Goal: Complete Application Form: Complete application form

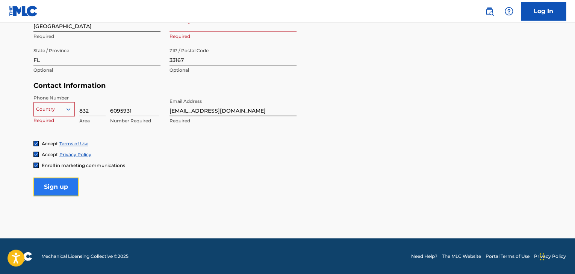
click at [60, 191] on input "Sign up" at bounding box center [55, 187] width 45 height 19
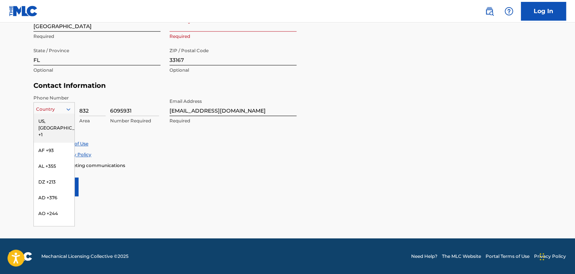
click at [69, 108] on icon at bounding box center [68, 109] width 7 height 7
click at [56, 123] on div "US, [GEOGRAPHIC_DATA] +1" at bounding box center [54, 127] width 41 height 29
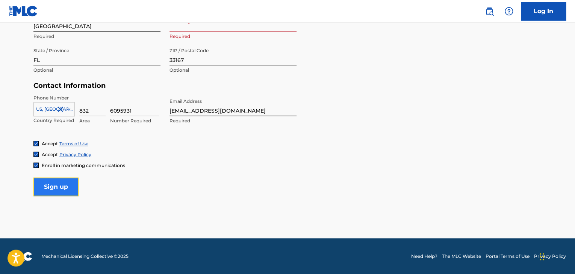
click at [57, 183] on input "Sign up" at bounding box center [55, 187] width 45 height 19
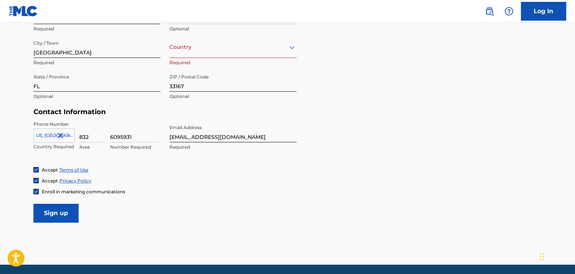
scroll to position [238, 0]
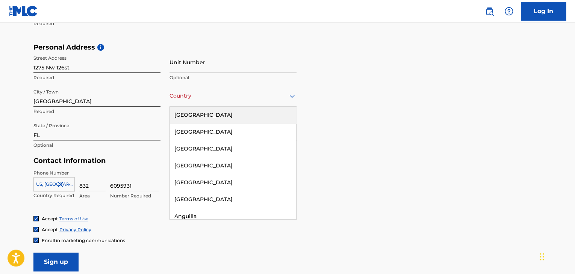
click at [247, 96] on div at bounding box center [232, 95] width 127 height 9
click at [198, 115] on div "[GEOGRAPHIC_DATA]" at bounding box center [233, 115] width 126 height 17
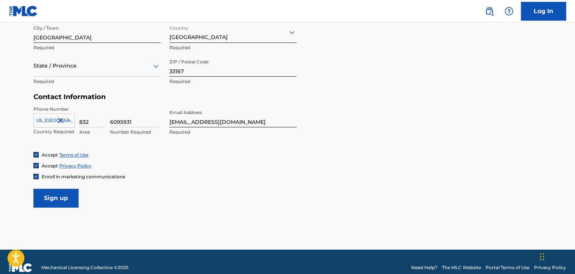
scroll to position [313, 0]
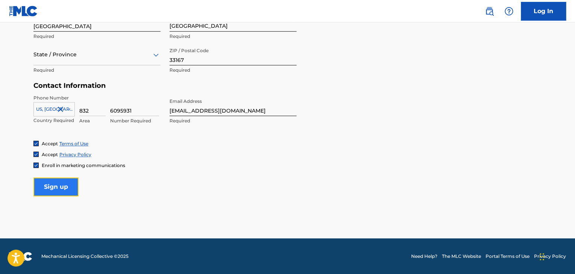
click at [58, 181] on input "Sign up" at bounding box center [55, 187] width 45 height 19
click at [159, 53] on icon at bounding box center [155, 54] width 9 height 9
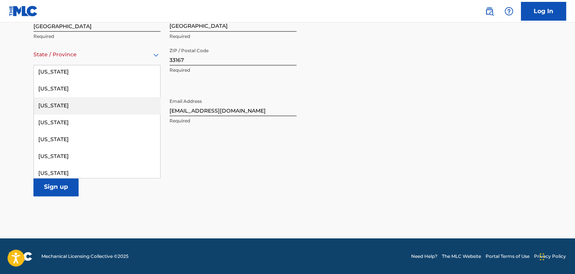
scroll to position [150, 0]
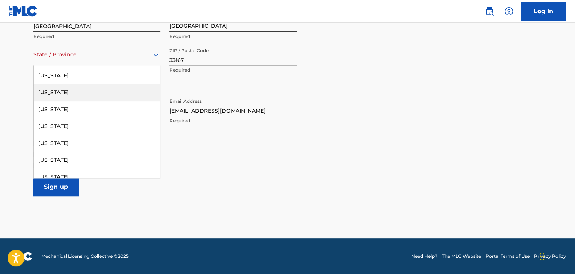
click at [53, 94] on div "[US_STATE]" at bounding box center [97, 92] width 126 height 17
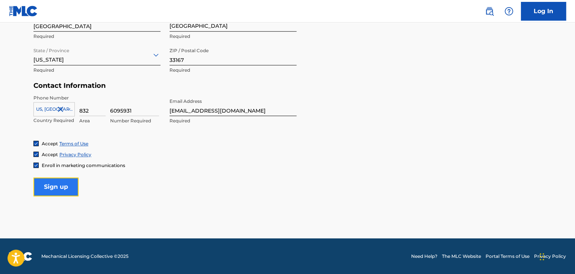
click at [54, 187] on input "Sign up" at bounding box center [55, 187] width 45 height 19
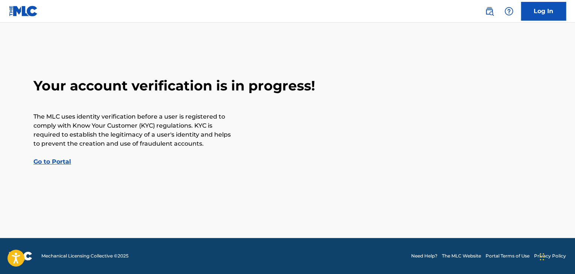
click at [48, 159] on link "Go to Portal" at bounding box center [52, 161] width 38 height 7
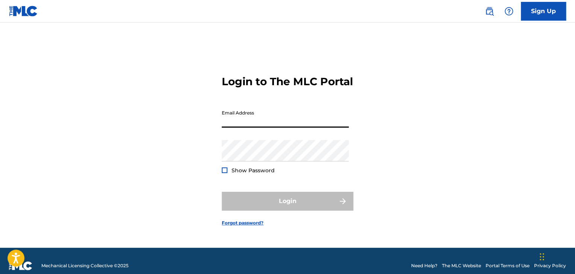
click at [241, 122] on input "Email Address" at bounding box center [285, 116] width 127 height 21
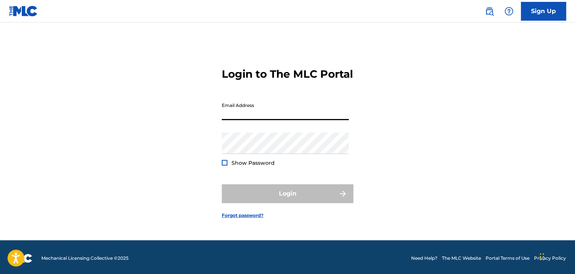
scroll to position [10, 0]
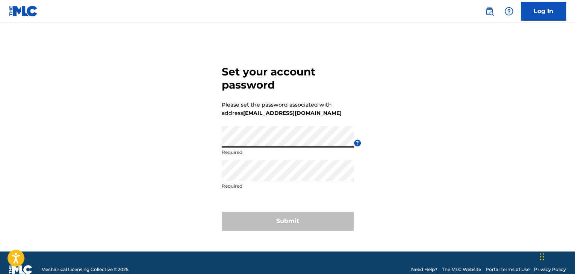
click at [215, 134] on div "Set your account password Please set the password associated with address einkp…" at bounding box center [287, 146] width 526 height 210
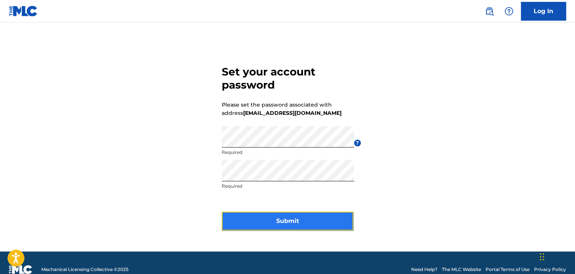
click at [288, 221] on button "Submit" at bounding box center [287, 221] width 131 height 19
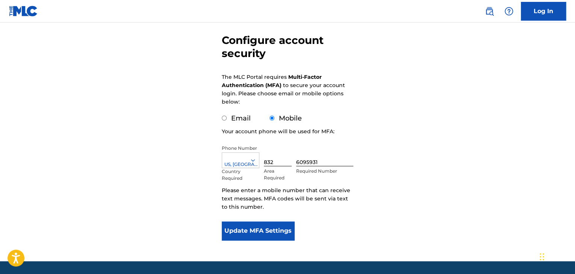
scroll to position [75, 0]
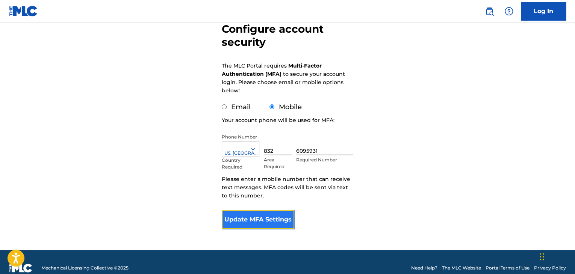
click at [267, 220] on button "Update MFA Settings" at bounding box center [258, 219] width 72 height 19
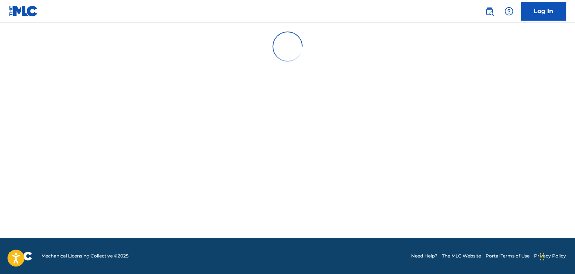
scroll to position [0, 0]
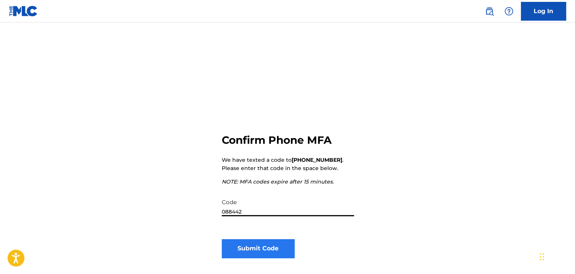
type input "088442"
click at [262, 245] on button "Submit Code" at bounding box center [258, 248] width 72 height 19
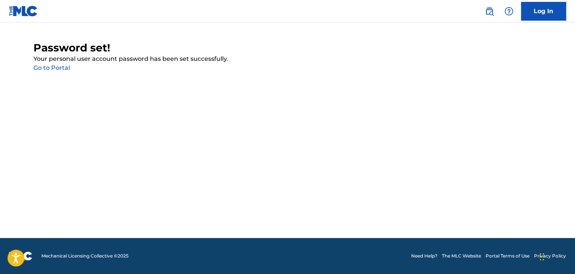
click at [50, 66] on link "Go to Portal" at bounding box center [51, 67] width 36 height 7
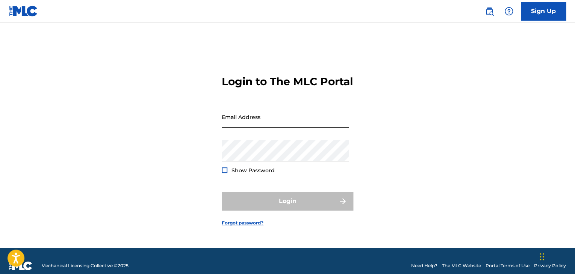
click at [258, 125] on input "Email Address" at bounding box center [285, 116] width 127 height 21
type input "[EMAIL_ADDRESS][DOMAIN_NAME]"
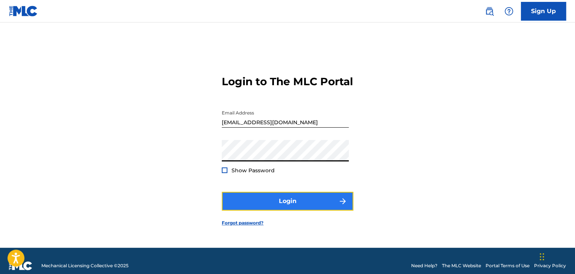
click at [278, 205] on button "Login" at bounding box center [287, 201] width 131 height 19
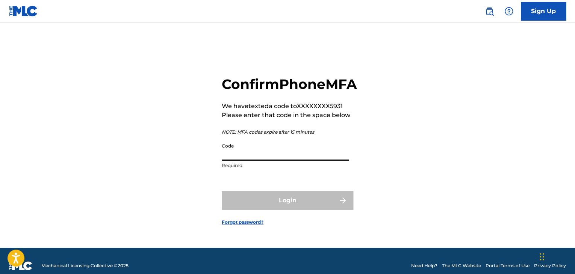
click at [240, 161] on input "Code" at bounding box center [285, 149] width 127 height 21
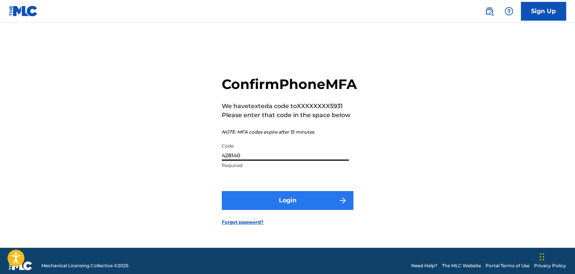
type input "428140"
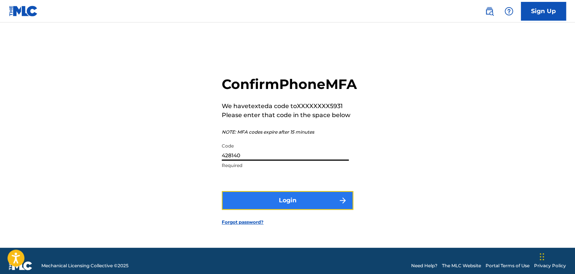
click at [274, 207] on button "Login" at bounding box center [287, 200] width 131 height 19
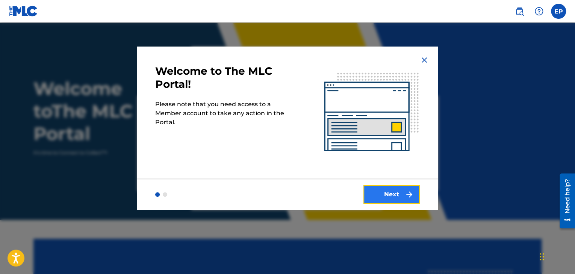
click at [386, 199] on button "Next" at bounding box center [391, 194] width 56 height 19
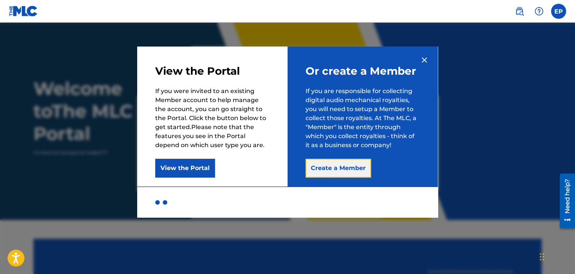
click at [339, 167] on button "Create a Member" at bounding box center [337, 168] width 65 height 19
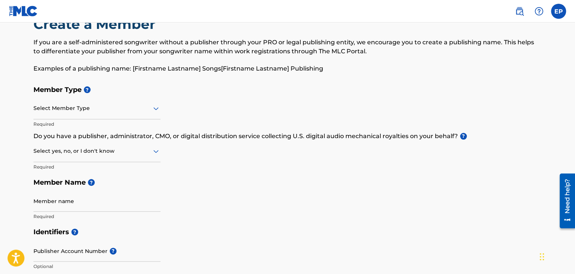
scroll to position [38, 0]
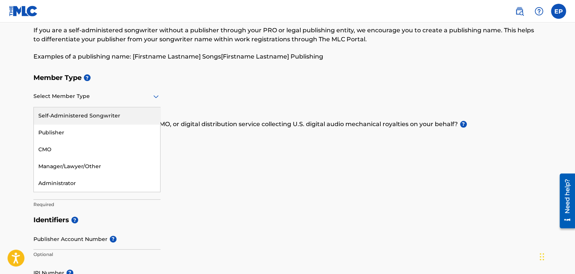
click at [155, 96] on icon at bounding box center [155, 96] width 9 height 9
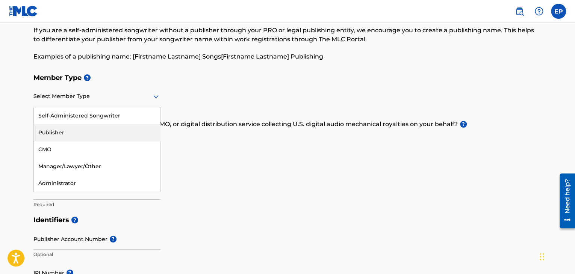
click at [117, 131] on div "Publisher" at bounding box center [97, 132] width 126 height 17
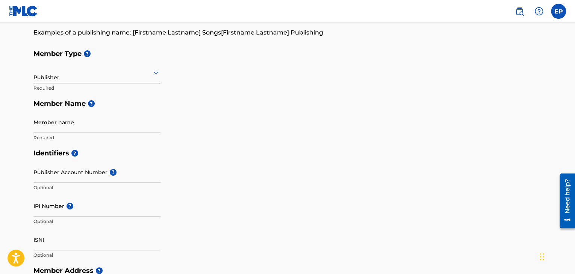
scroll to position [75, 0]
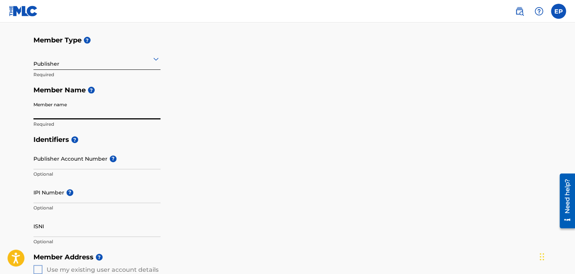
click at [89, 109] on input "Member name" at bounding box center [96, 108] width 127 height 21
type input "Emanise Pierre"
type input "1275 Nw 126st"
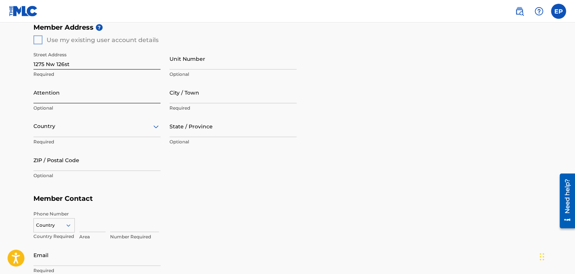
scroll to position [300, 0]
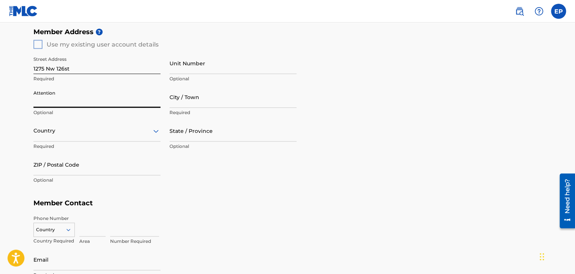
click at [72, 95] on input "Attention" at bounding box center [96, 96] width 127 height 21
type input "Emanise Pierre"
type input "[GEOGRAPHIC_DATA]"
type input "FL"
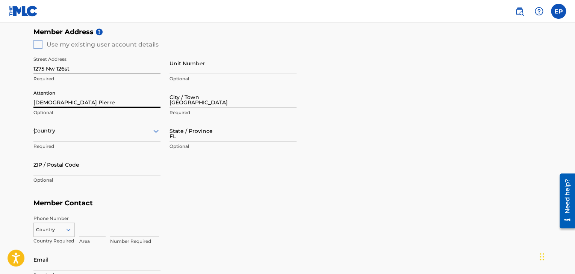
type input "33167"
type input "305"
type input "8030667"
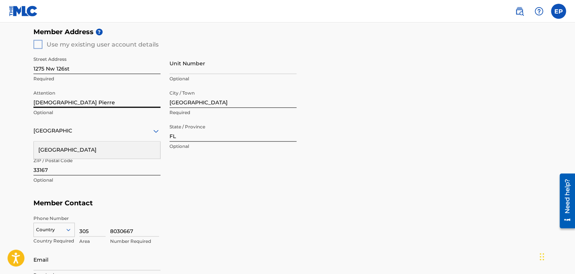
click at [50, 148] on div "[GEOGRAPHIC_DATA]" at bounding box center [97, 150] width 126 height 17
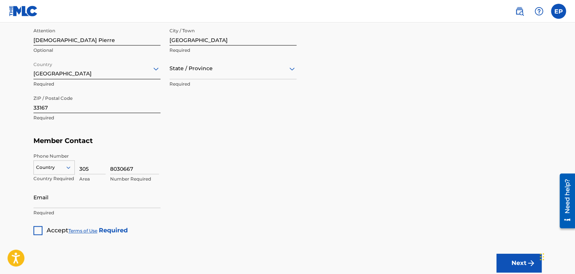
scroll to position [376, 0]
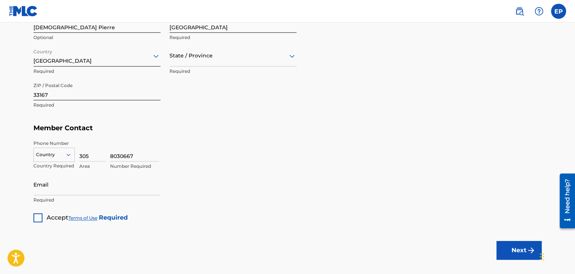
click at [71, 153] on icon at bounding box center [68, 154] width 7 height 7
click at [53, 168] on div "US, [GEOGRAPHIC_DATA] +1" at bounding box center [54, 173] width 41 height 29
click at [90, 155] on input "305" at bounding box center [92, 150] width 26 height 21
type input "832"
click at [129, 155] on input "8030667" at bounding box center [134, 150] width 49 height 21
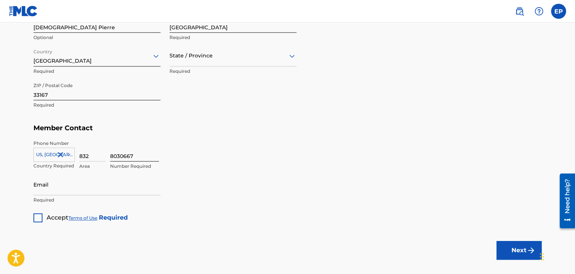
type input "6095931"
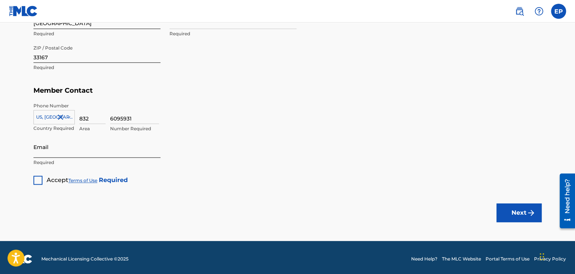
click at [54, 149] on input "Email" at bounding box center [96, 146] width 127 height 21
type input "[EMAIL_ADDRESS][DOMAIN_NAME]"
click at [40, 177] on div at bounding box center [37, 180] width 9 height 9
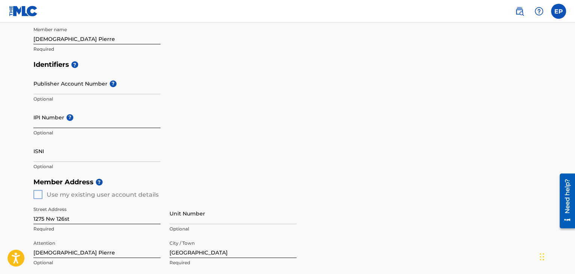
scroll to position [113, 0]
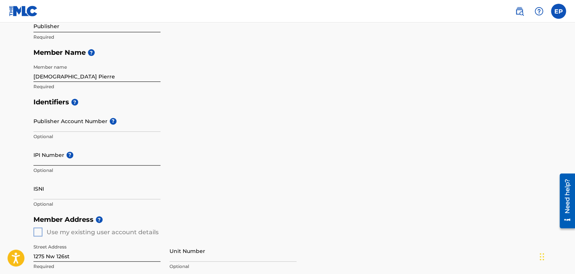
click at [45, 153] on input "IPI Number ?" at bounding box center [96, 154] width 127 height 21
paste input "00360802678"
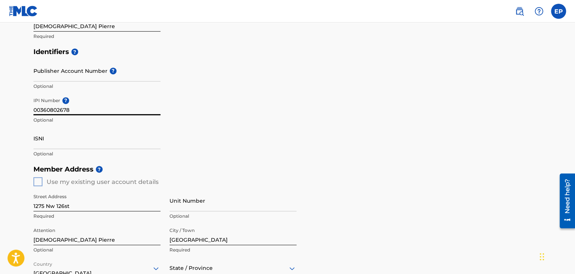
scroll to position [150, 0]
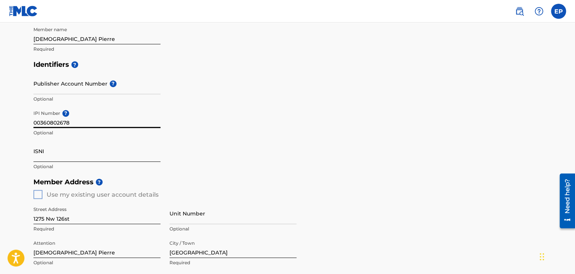
type input "00360802678"
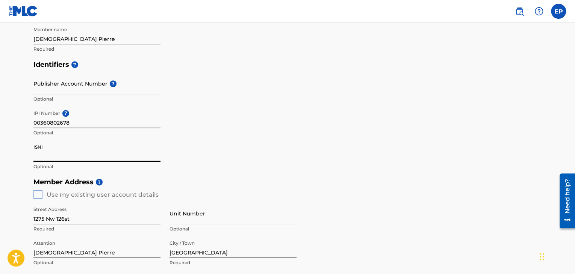
click at [69, 149] on input "ISNI" at bounding box center [96, 150] width 127 height 21
click at [32, 145] on div "Create a Member If you are a self-administered songwriter without a publisher t…" at bounding box center [287, 169] width 526 height 557
drag, startPoint x: 43, startPoint y: 146, endPoint x: 32, endPoint y: 146, distance: 11.3
click at [32, 146] on div "Create a Member If you are a self-administered songwriter without a publisher t…" at bounding box center [287, 169] width 526 height 557
click at [42, 146] on input "ISNI" at bounding box center [96, 150] width 127 height 21
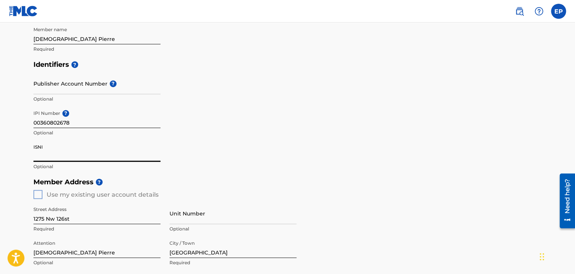
drag, startPoint x: 45, startPoint y: 146, endPoint x: 33, endPoint y: 145, distance: 12.5
click at [33, 145] on div "Create a Member If you are a self-administered songwriter without a publisher t…" at bounding box center [287, 169] width 526 height 557
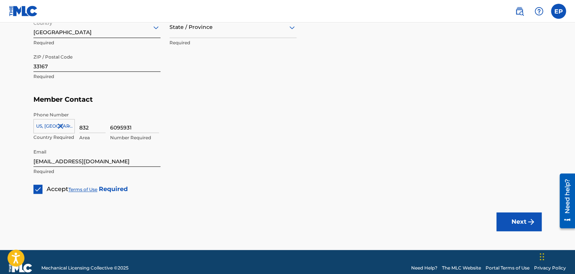
scroll to position [413, 0]
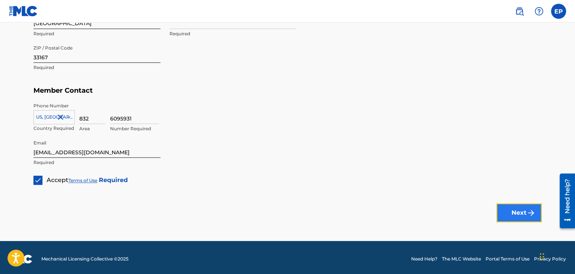
click at [516, 210] on button "Next" at bounding box center [518, 213] width 45 height 19
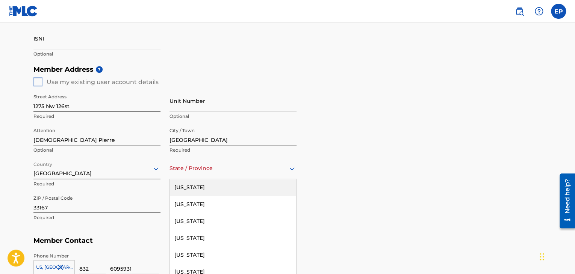
scroll to position [281, 0]
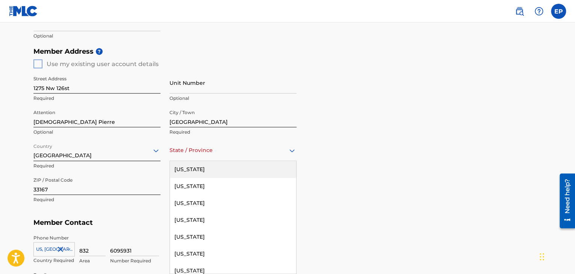
click at [291, 161] on div "57 results available. Use Up and Down to choose options, press Enter to select …" at bounding box center [232, 150] width 127 height 21
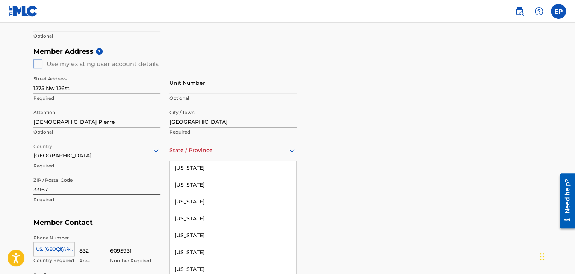
scroll to position [113, 0]
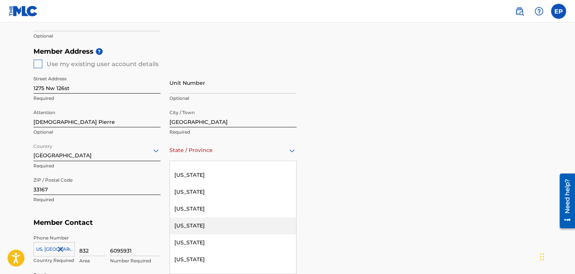
click at [222, 220] on div "[US_STATE]" at bounding box center [233, 225] width 126 height 17
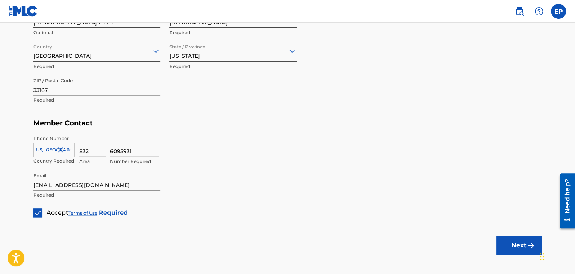
scroll to position [394, 0]
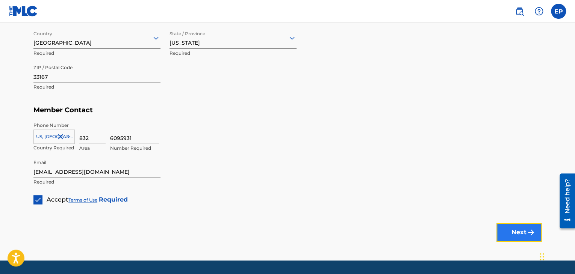
click at [519, 233] on button "Next" at bounding box center [518, 232] width 45 height 19
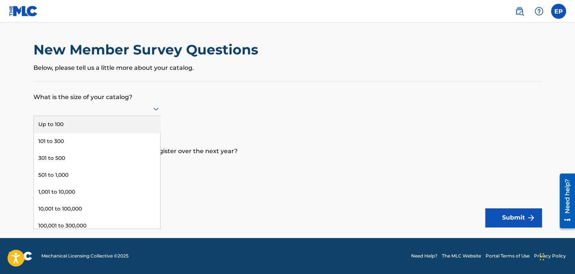
click at [155, 107] on icon at bounding box center [155, 108] width 9 height 9
click at [146, 122] on div "Up to 100" at bounding box center [97, 124] width 126 height 17
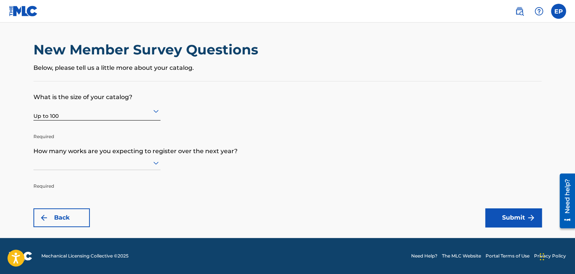
click at [155, 112] on icon at bounding box center [155, 111] width 5 height 3
click at [152, 115] on icon at bounding box center [155, 111] width 9 height 9
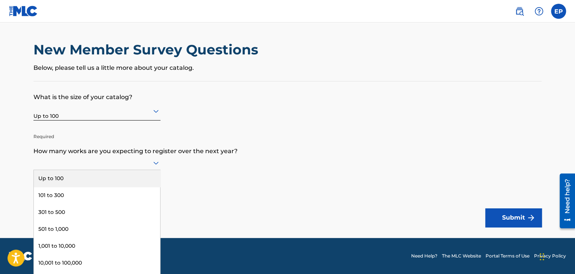
click at [155, 161] on icon at bounding box center [155, 162] width 9 height 9
click at [138, 170] on div "Up to 100" at bounding box center [97, 178] width 126 height 17
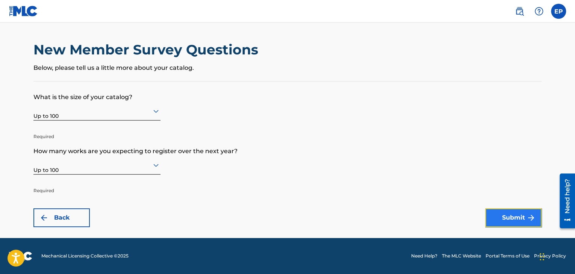
click at [513, 219] on button "Submit" at bounding box center [513, 217] width 56 height 19
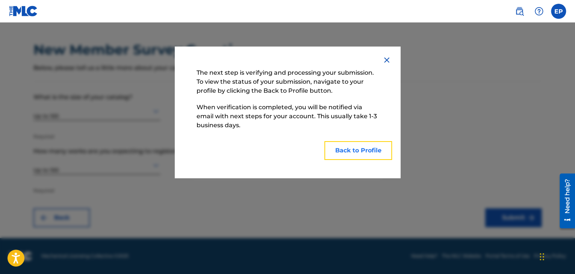
click at [360, 152] on button "Back to Profile" at bounding box center [358, 150] width 68 height 19
